Goal: Check status

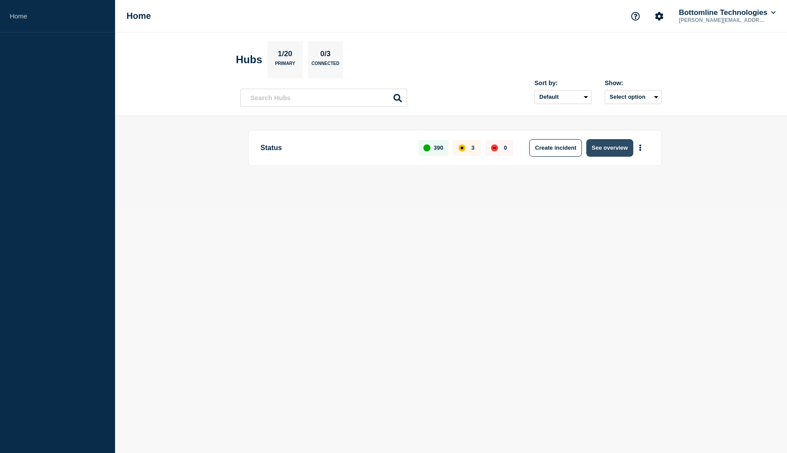
click at [601, 153] on button "See overview" at bounding box center [609, 148] width 47 height 18
click at [611, 146] on button "See overview" at bounding box center [609, 148] width 47 height 18
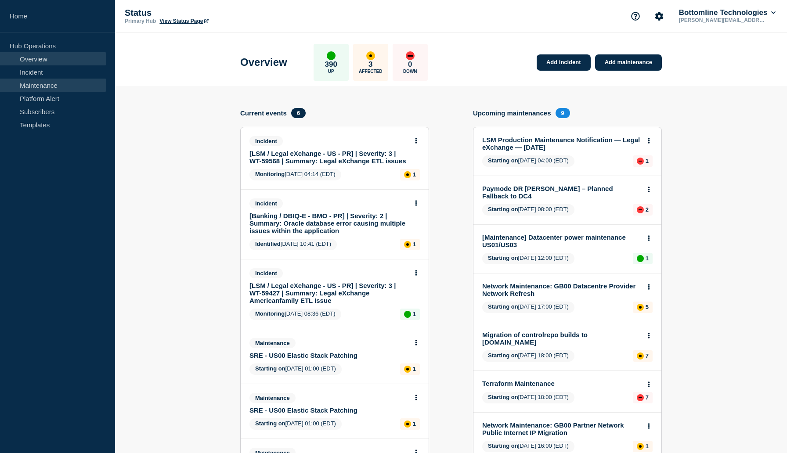
click at [53, 79] on link "Maintenance" at bounding box center [53, 85] width 106 height 13
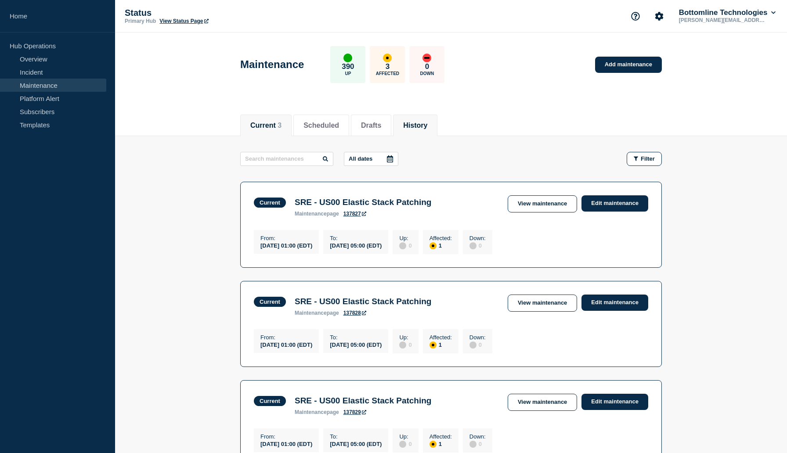
click at [414, 123] on button "History" at bounding box center [415, 126] width 24 height 8
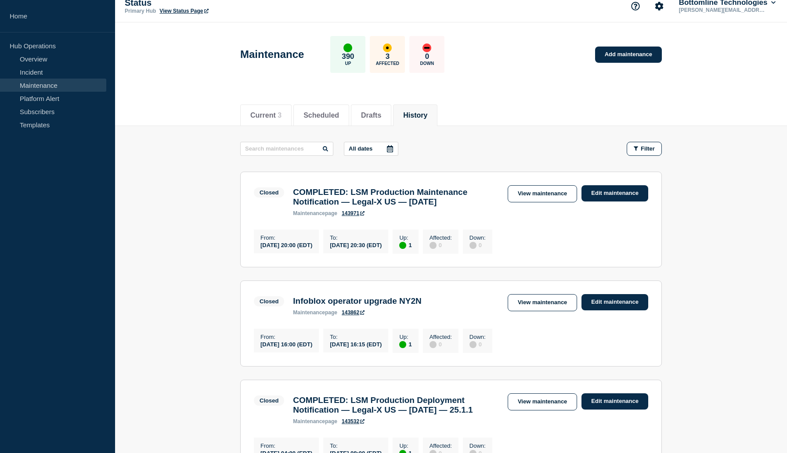
scroll to position [11, 0]
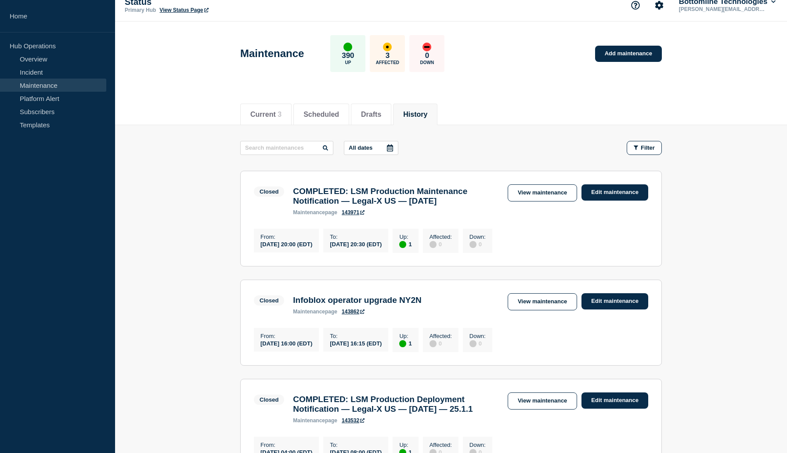
click at [382, 144] on div at bounding box center [390, 147] width 16 height 13
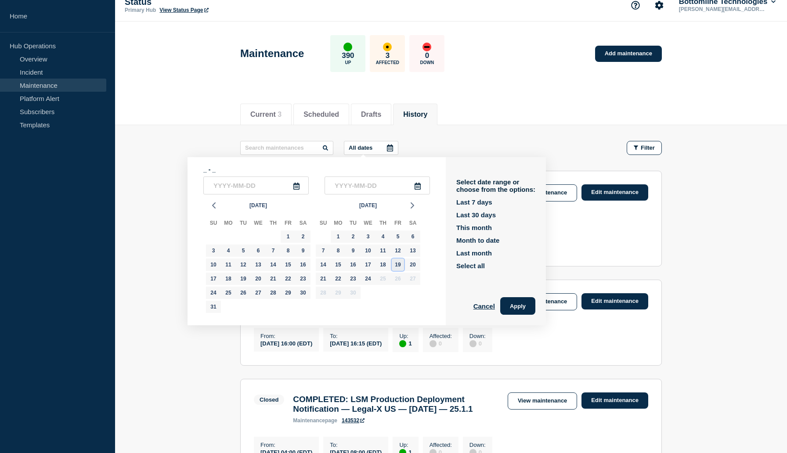
click at [398, 263] on div "19" at bounding box center [398, 265] width 12 height 12
type input "[DATE]"
click at [328, 279] on div "21" at bounding box center [323, 279] width 12 height 12
type input "[DATE]"
click at [509, 302] on button "Apply" at bounding box center [517, 306] width 35 height 18
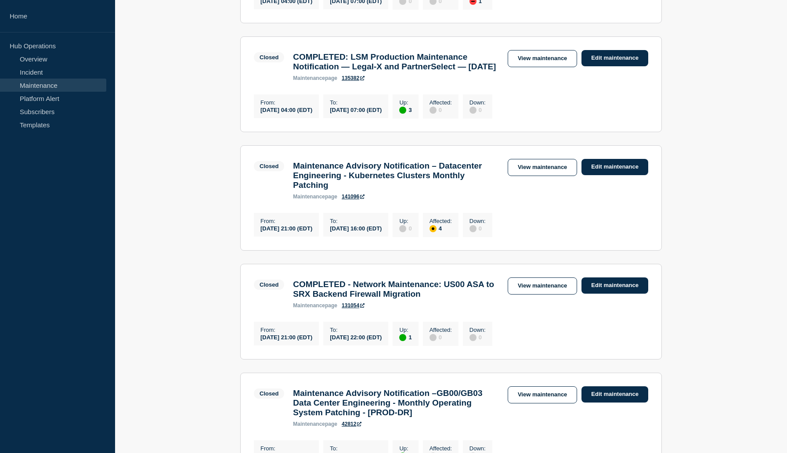
scroll to position [485, 0]
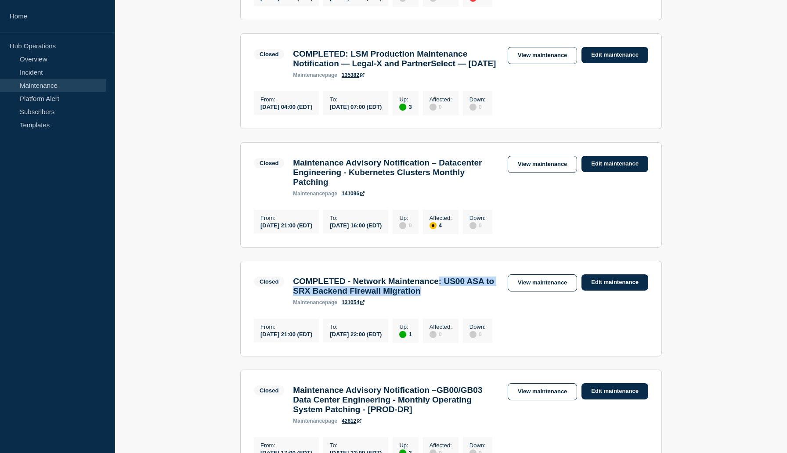
drag, startPoint x: 441, startPoint y: 315, endPoint x: 502, endPoint y: 331, distance: 64.0
click at [502, 306] on div "COMPLETED - Network Maintenance: US00 ASA to SRX Backend Firewall Migration mai…" at bounding box center [396, 291] width 215 height 29
drag, startPoint x: 296, startPoint y: 261, endPoint x: 352, endPoint y: 260, distance: 55.4
click at [352, 234] on div "From : [DATE] 21:00 (EDT) To : [DATE] 16:00 (EDT) Up : 0 Affected : 4 Down : 0" at bounding box center [375, 221] width 243 height 26
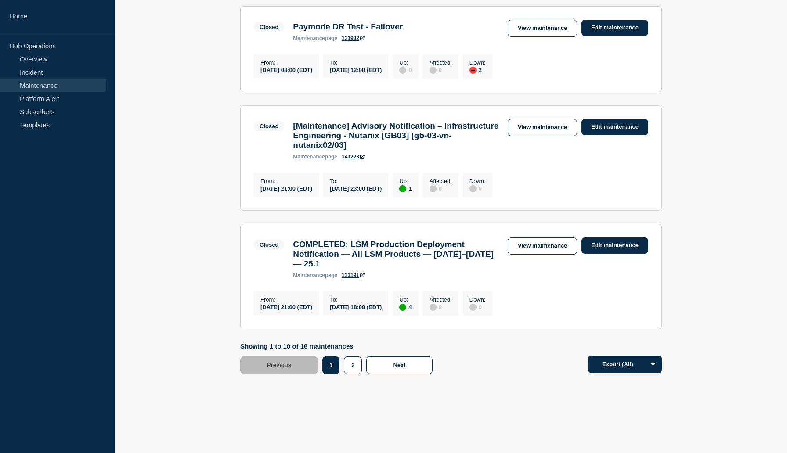
scroll to position [1044, 0]
click at [395, 364] on span "Next" at bounding box center [399, 365] width 12 height 7
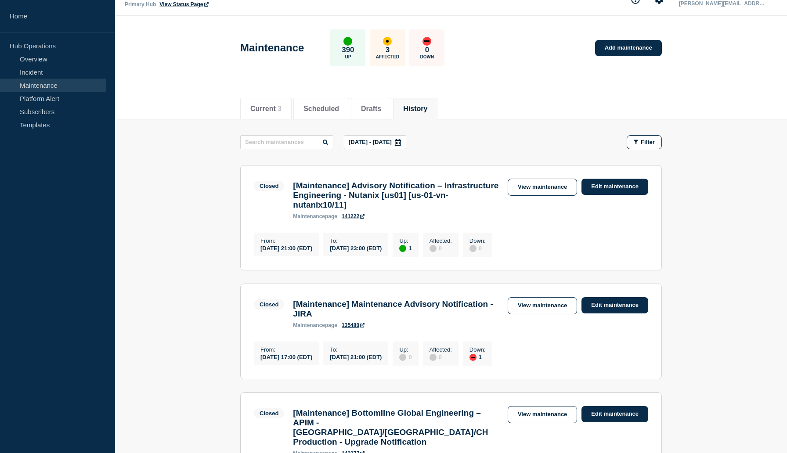
scroll to position [16, 0]
drag, startPoint x: 347, startPoint y: 203, endPoint x: 522, endPoint y: 221, distance: 175.3
click at [522, 221] on section "Closed [Maintenance] Advisory Notification – Infrastructure Engineering - Nutan…" at bounding box center [451, 218] width 422 height 105
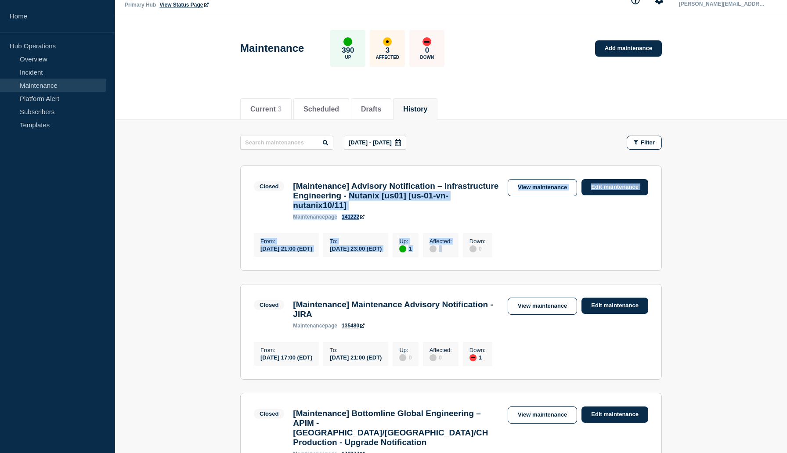
click at [395, 220] on section "Closed [Maintenance] Advisory Notification – Infrastructure Engineering - Nutan…" at bounding box center [451, 218] width 422 height 105
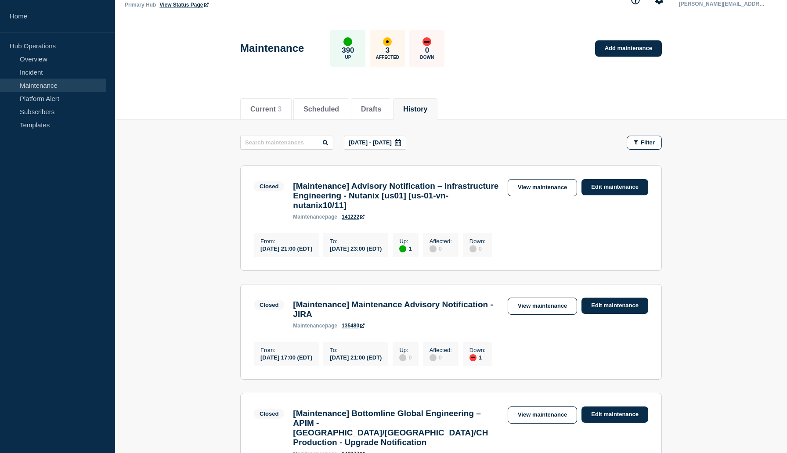
drag, startPoint x: 289, startPoint y: 241, endPoint x: 340, endPoint y: 245, distance: 51.1
click at [340, 245] on div "From : [DATE] 21:00 (EDT) To : [DATE] 23:00 (EDT) Up : 1 Affected : 0 Down : 0" at bounding box center [375, 244] width 243 height 26
click at [308, 255] on section "Closed [Maintenance] Advisory Notification – Infrastructure Engineering - Nutan…" at bounding box center [451, 218] width 422 height 105
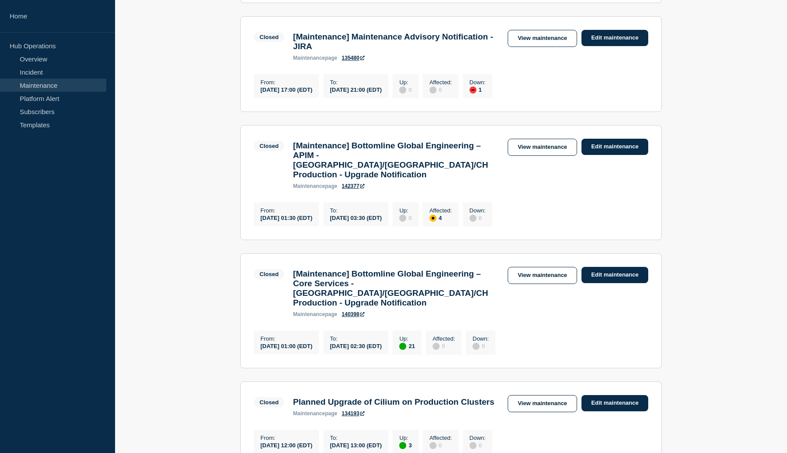
scroll to position [285, 0]
